Goal: Task Accomplishment & Management: Manage account settings

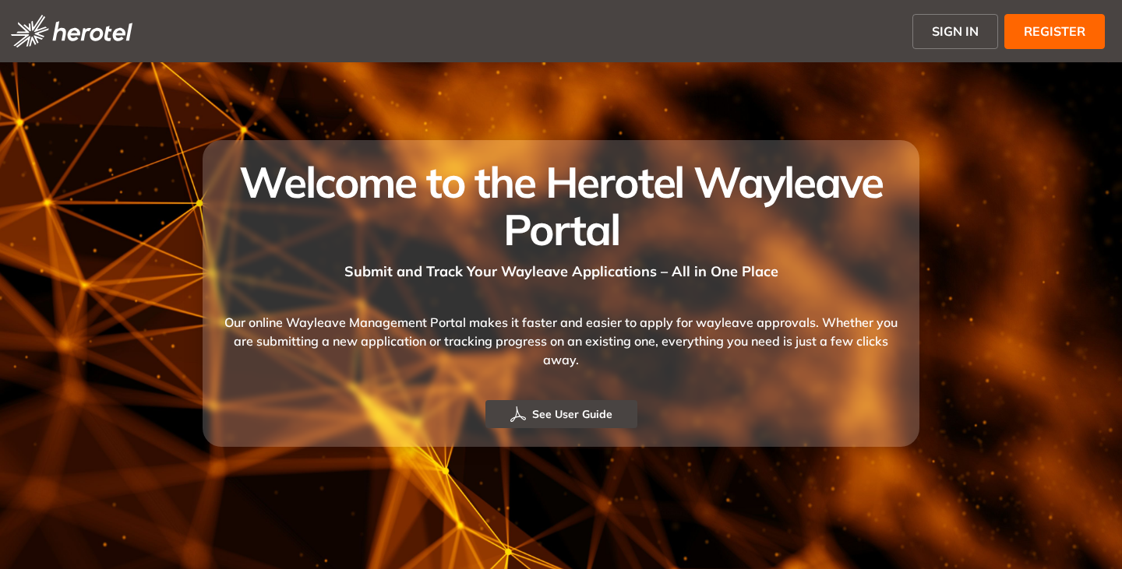
click at [963, 26] on span "SIGN IN" at bounding box center [954, 31] width 47 height 19
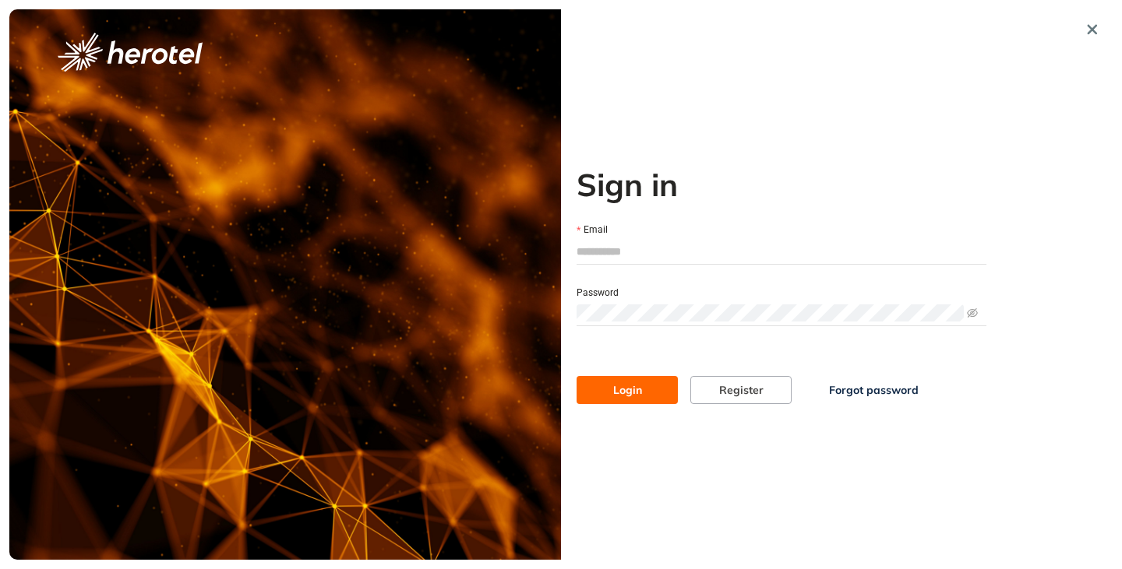
click at [611, 255] on input "Email" at bounding box center [781, 251] width 410 height 23
type input "**********"
click at [576, 376] on button "Login" at bounding box center [626, 390] width 101 height 28
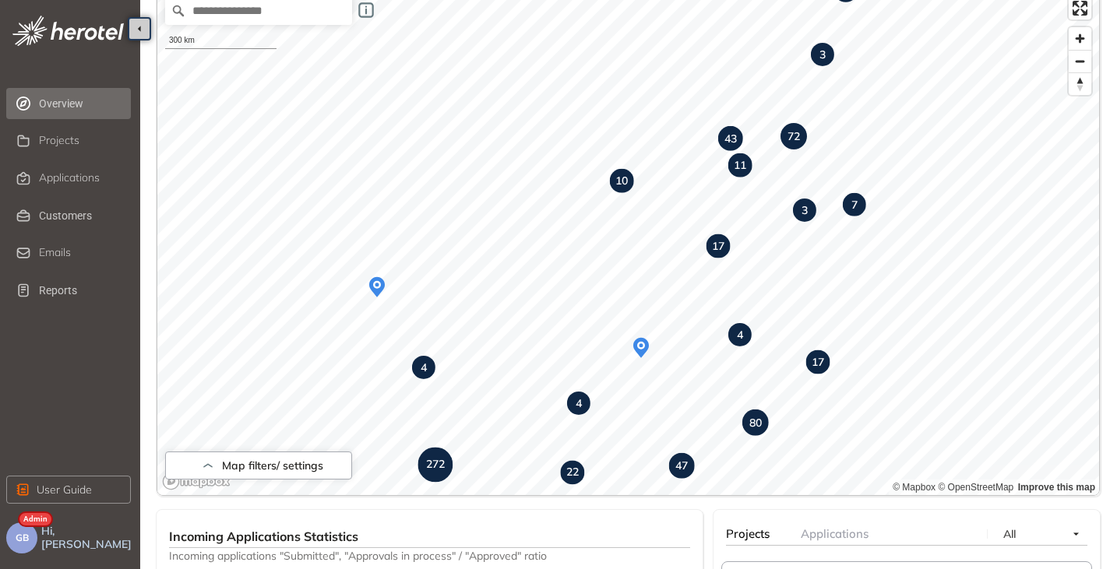
scroll to position [118, 0]
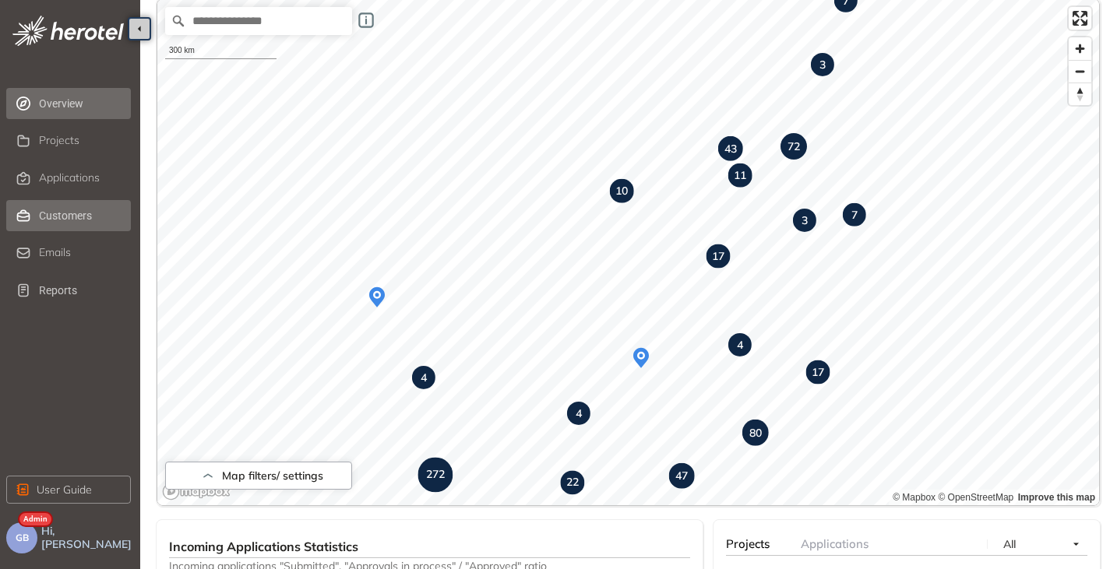
click at [50, 212] on span "Customers" at bounding box center [83, 215] width 89 height 31
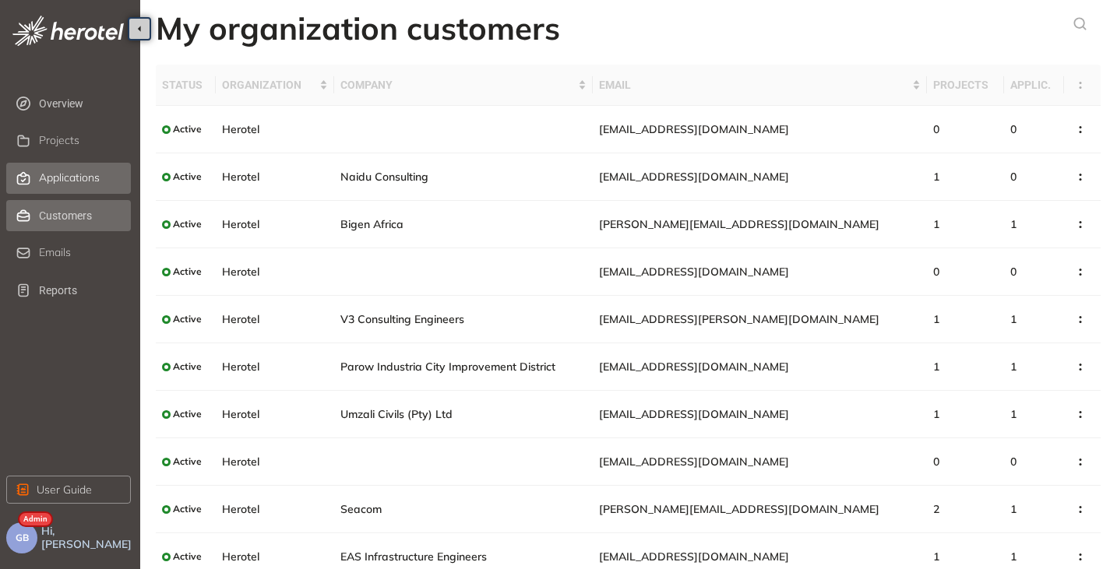
click at [44, 181] on span "Applications" at bounding box center [69, 177] width 61 height 13
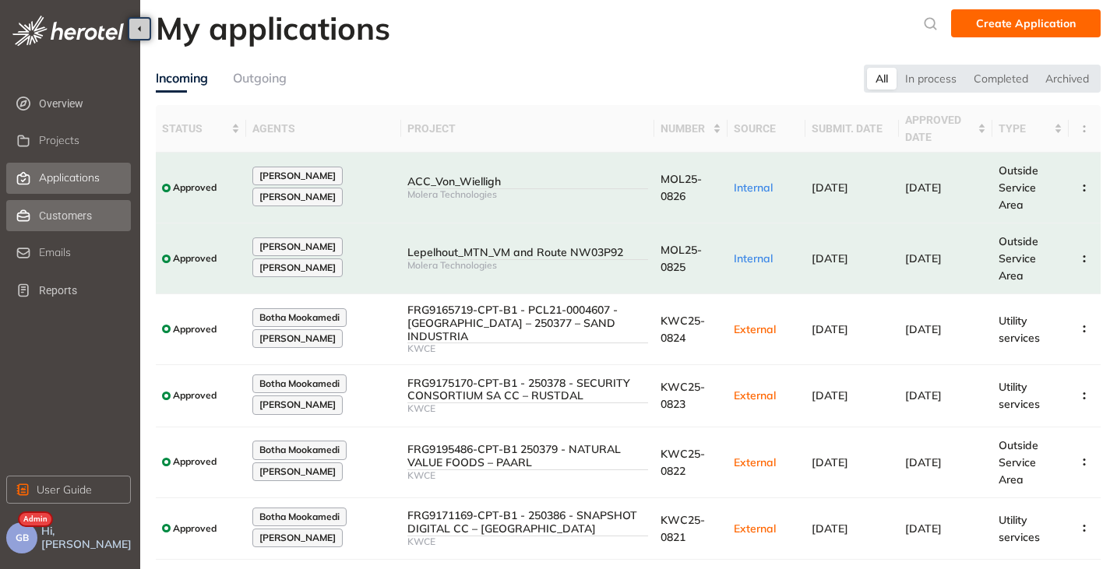
click at [86, 211] on span "Customers" at bounding box center [83, 215] width 89 height 31
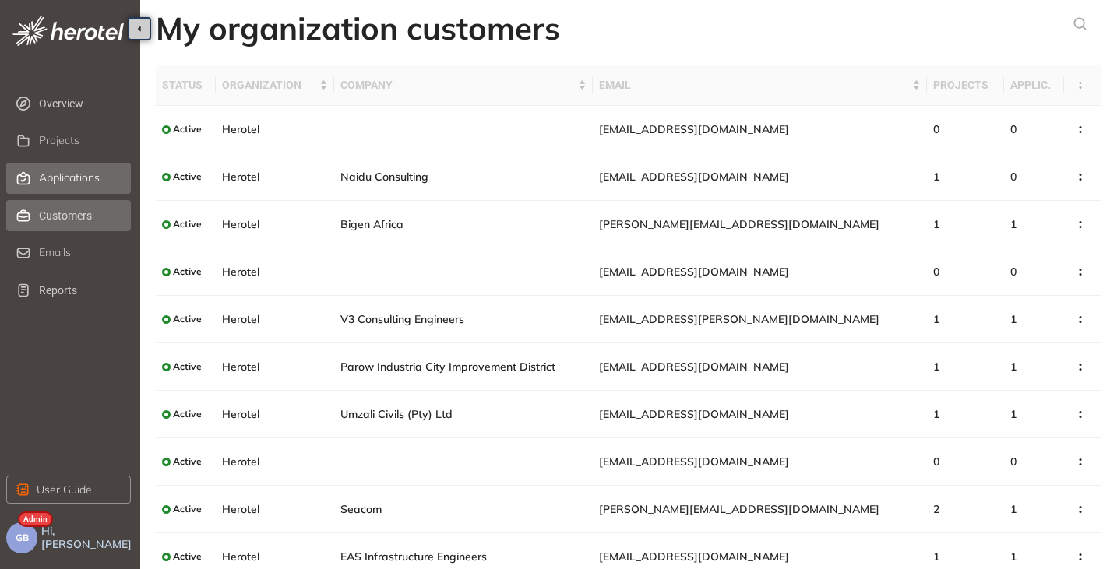
click at [63, 181] on span "Applications" at bounding box center [69, 177] width 61 height 13
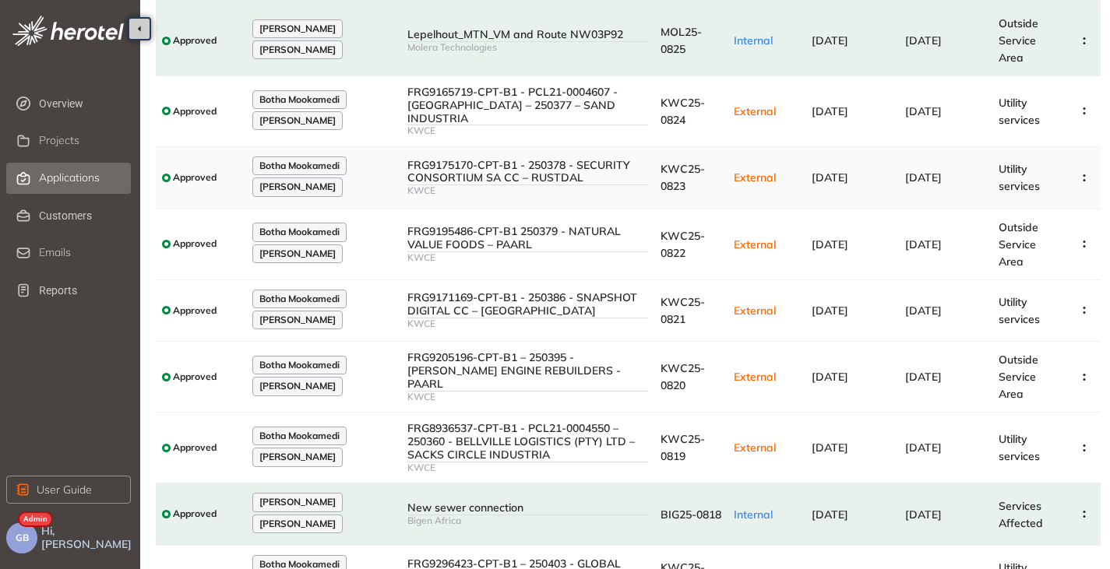
scroll to position [292, 0]
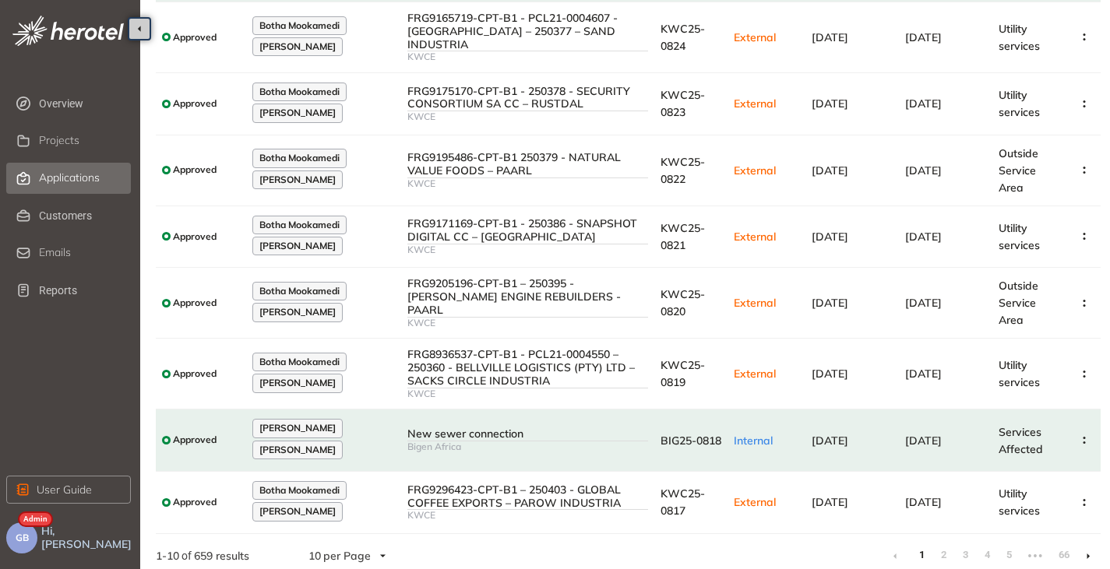
click at [1091, 544] on li at bounding box center [1088, 556] width 25 height 25
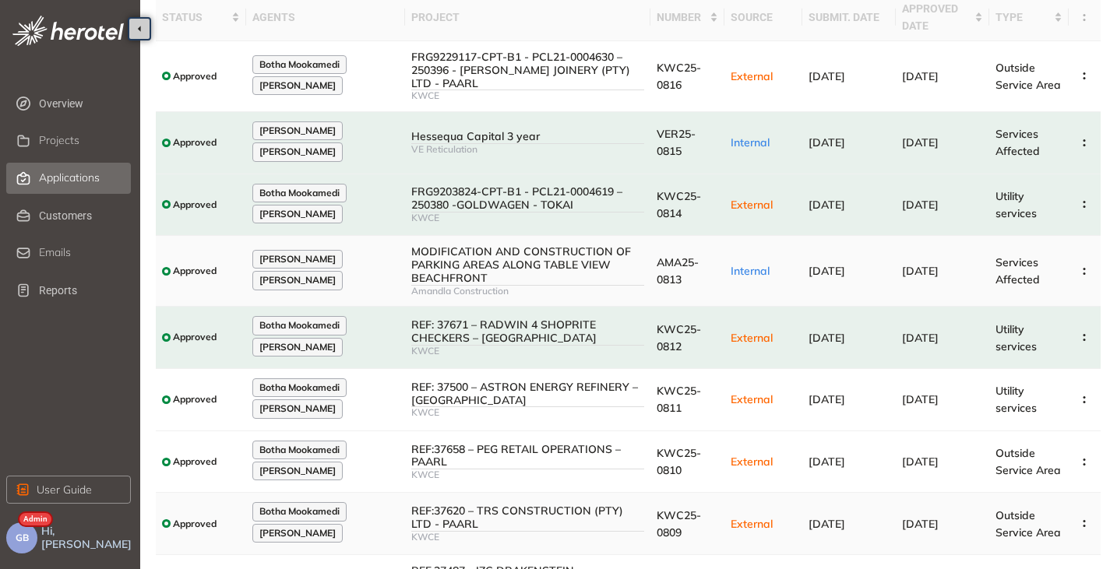
scroll to position [266, 0]
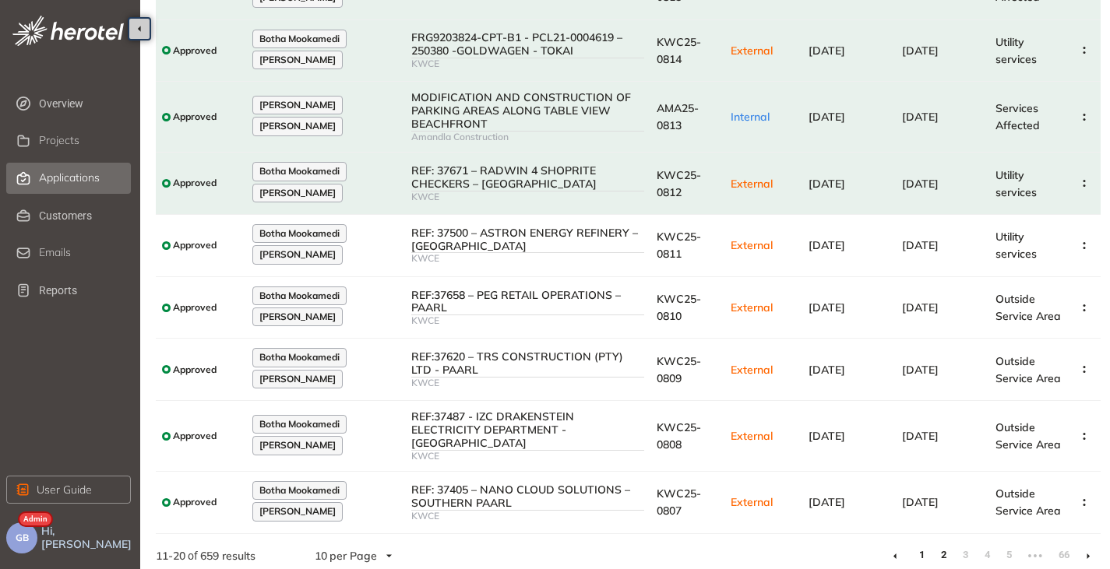
click at [917, 545] on link "1" at bounding box center [922, 555] width 16 height 23
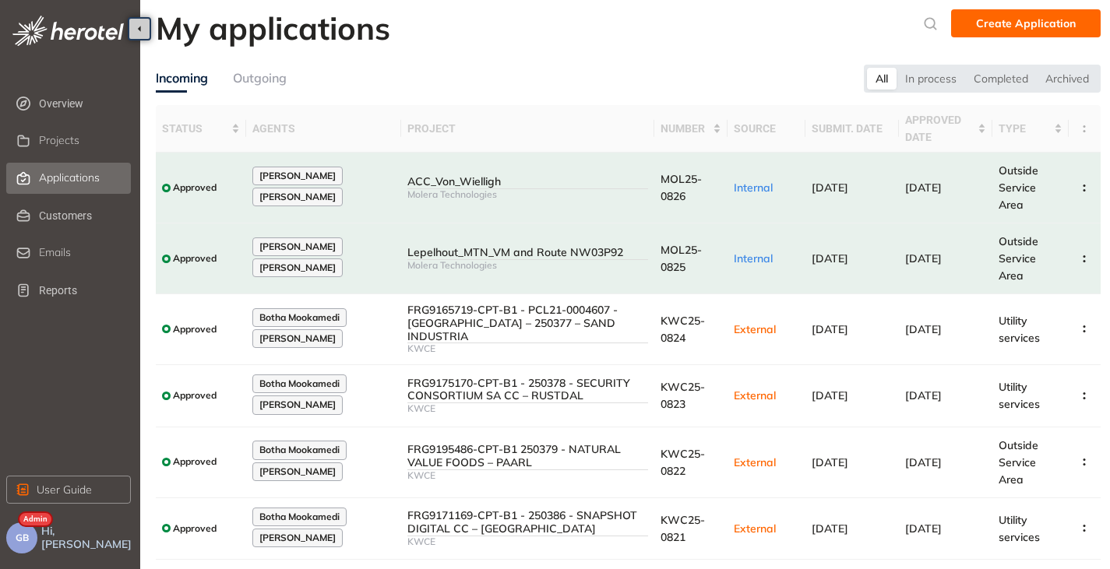
click at [49, 124] on ul "Overview Projects Applications Customers Emails Reports" at bounding box center [73, 197] width 134 height 224
click at [49, 131] on div "Projects" at bounding box center [83, 141] width 89 height 26
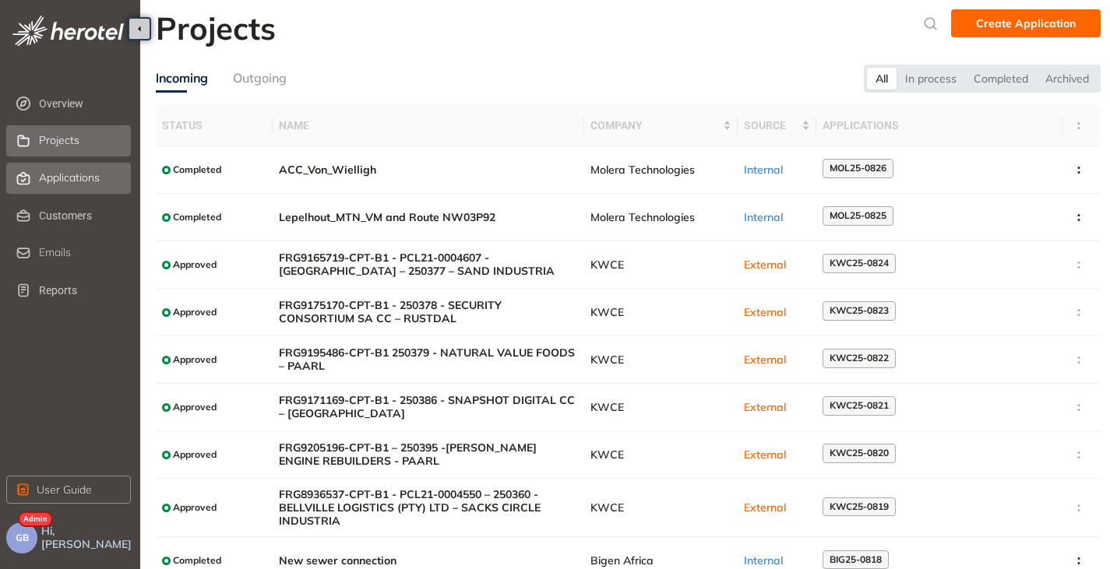
click at [56, 174] on span "Applications" at bounding box center [69, 177] width 61 height 13
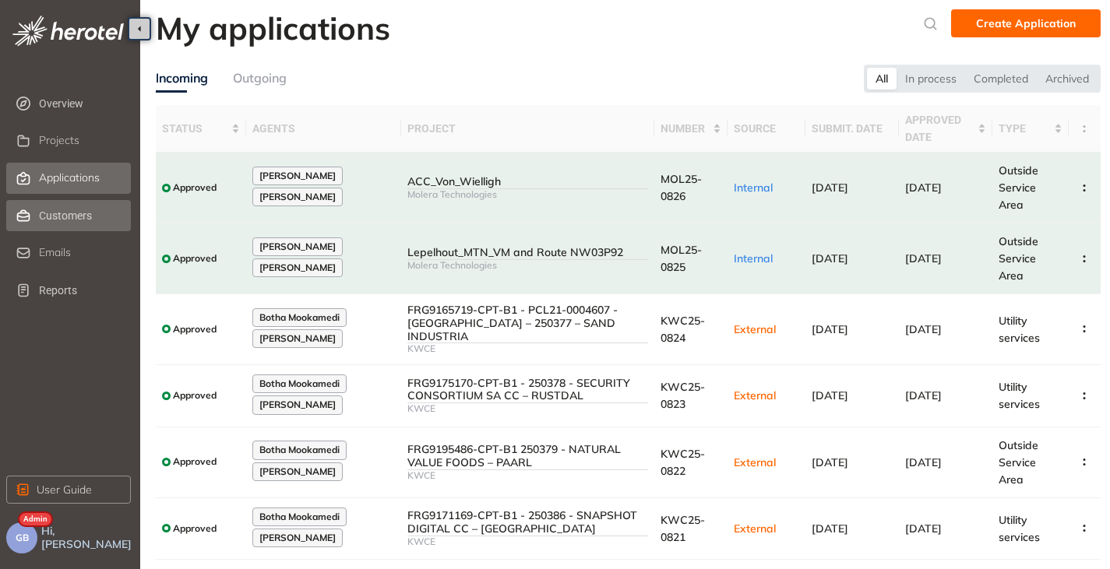
click at [54, 223] on span "Customers" at bounding box center [83, 215] width 89 height 31
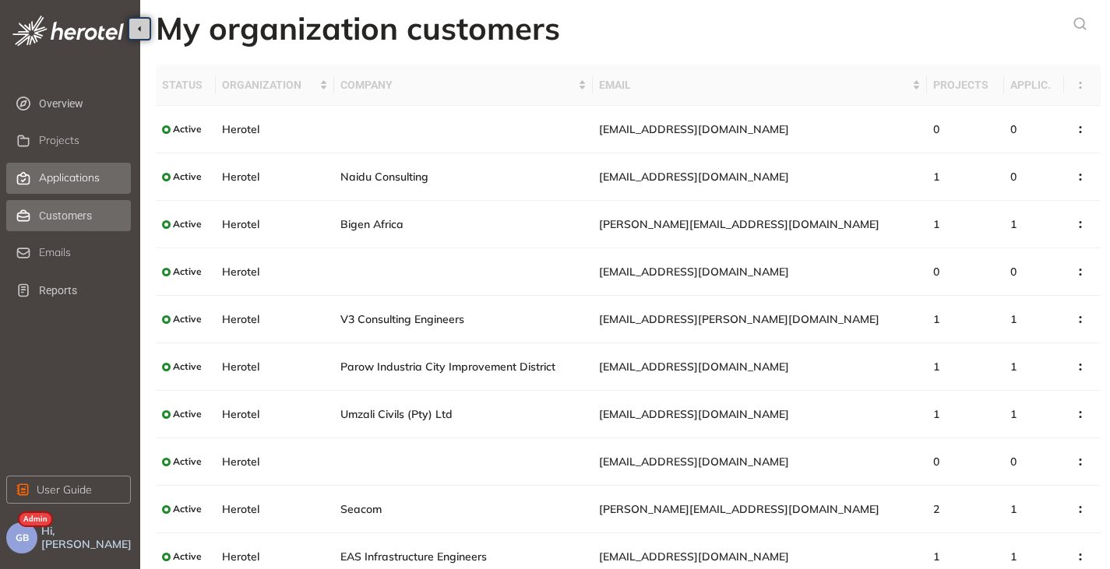
click at [55, 181] on span "Applications" at bounding box center [69, 177] width 61 height 13
